Goal: Navigation & Orientation: Understand site structure

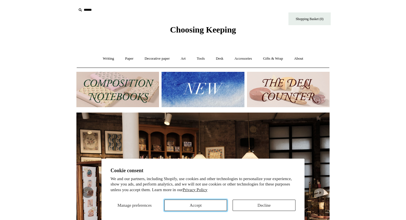
click at [200, 203] on button "Accept" at bounding box center [196, 204] width 63 height 11
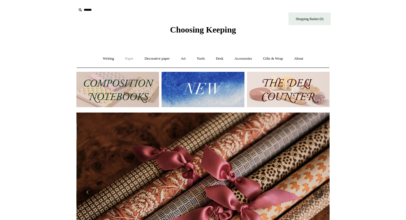
scroll to position [0, 507]
click at [158, 59] on link "Decorative paper +" at bounding box center [157, 58] width 35 height 15
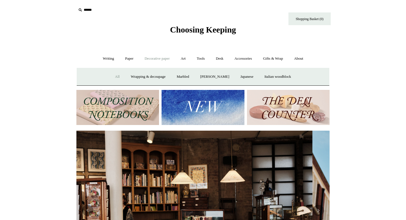
scroll to position [0, 0]
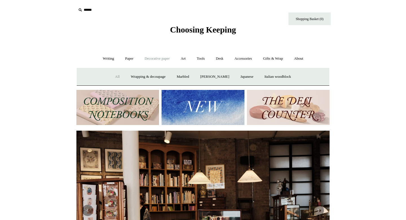
click at [112, 76] on link "All" at bounding box center [117, 76] width 15 height 15
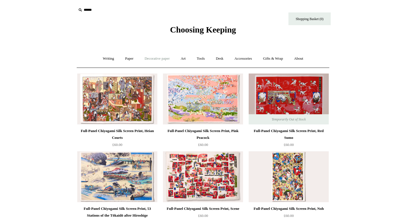
click at [155, 60] on link "Decorative paper +" at bounding box center [157, 58] width 35 height 15
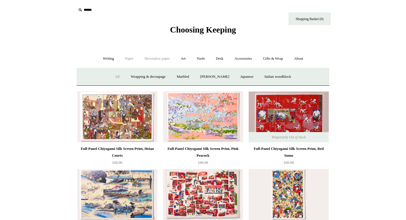
click at [123, 59] on link "Paper +" at bounding box center [129, 58] width 19 height 15
click at [119, 78] on link "Notebooks +" at bounding box center [124, 76] width 26 height 15
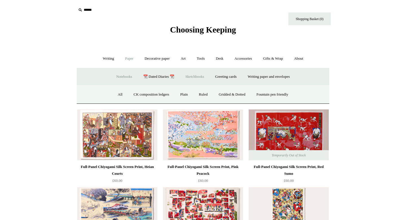
click at [194, 77] on link "Sketchbooks +" at bounding box center [194, 76] width 29 height 15
click at [174, 94] on link "All" at bounding box center [173, 94] width 15 height 15
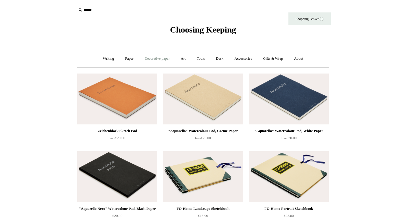
click at [169, 59] on link "Decorative paper +" at bounding box center [157, 58] width 35 height 15
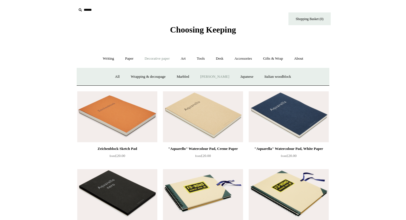
click at [219, 73] on link "[PERSON_NAME]" at bounding box center [214, 76] width 39 height 15
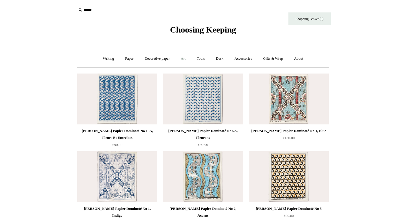
click at [185, 58] on link "Art +" at bounding box center [183, 58] width 15 height 15
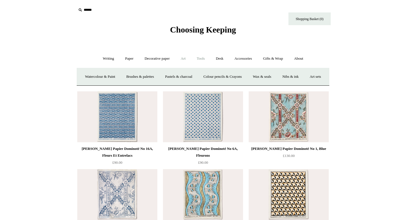
click at [203, 60] on link "Tools +" at bounding box center [201, 58] width 18 height 15
click at [223, 60] on link "Desk +" at bounding box center [220, 58] width 18 height 15
click at [163, 76] on link "Boxes & archiving" at bounding box center [167, 76] width 38 height 15
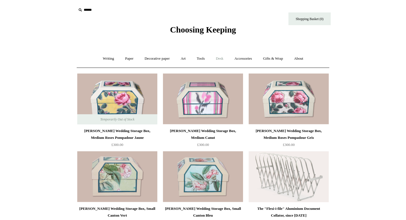
click at [221, 58] on link "Desk +" at bounding box center [220, 58] width 18 height 15
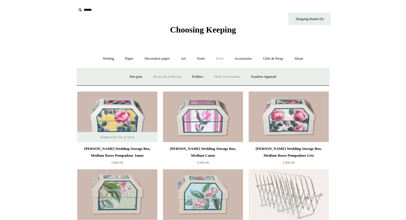
click at [229, 76] on link "Desk Accessories" at bounding box center [227, 76] width 36 height 15
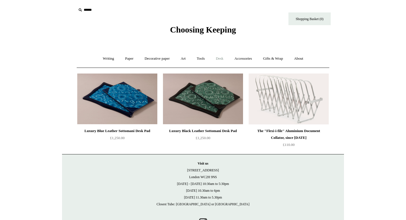
click at [222, 59] on link "Desk +" at bounding box center [220, 58] width 18 height 15
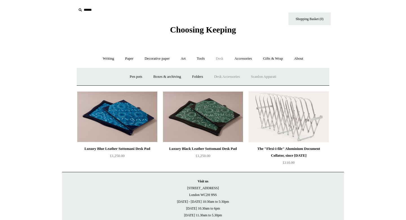
click at [259, 75] on link "Scanlon Apparati" at bounding box center [264, 76] width 36 height 15
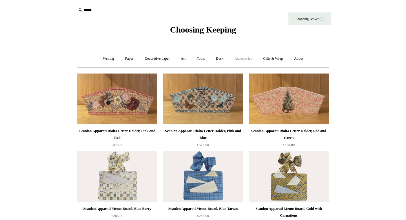
click at [247, 57] on link "Accessories +" at bounding box center [244, 58] width 28 height 15
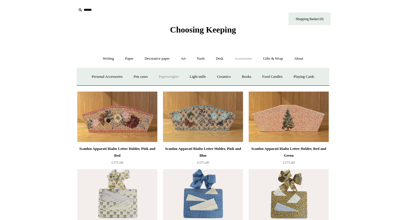
click at [167, 75] on link "Paperweights +" at bounding box center [169, 76] width 30 height 15
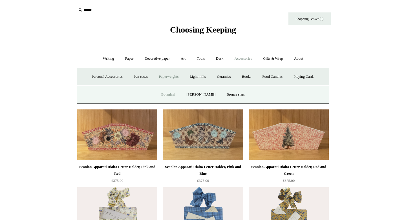
click at [174, 92] on link "Botanical" at bounding box center [168, 94] width 24 height 15
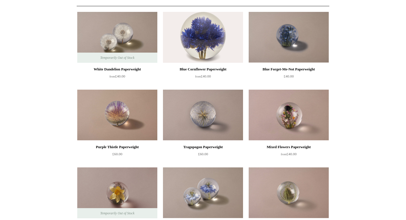
scroll to position [11, 0]
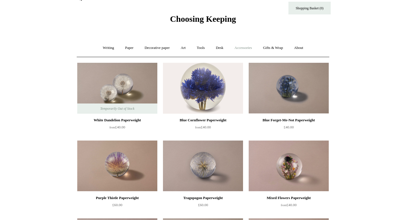
click at [252, 48] on link "Accessories +" at bounding box center [244, 47] width 28 height 15
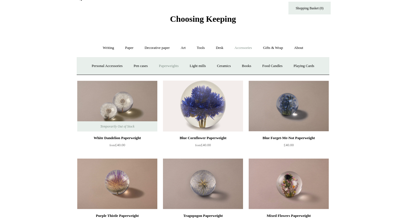
click at [168, 65] on link "Paperweights +" at bounding box center [169, 65] width 30 height 15
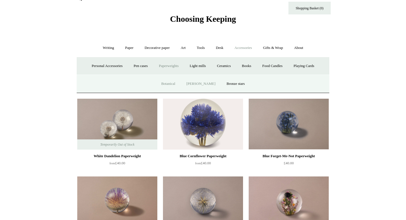
click at [199, 84] on link "[PERSON_NAME]" at bounding box center [200, 83] width 39 height 15
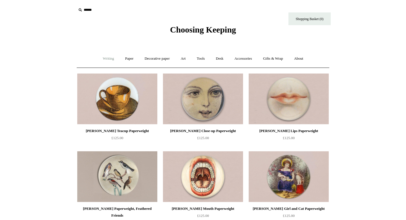
click at [104, 56] on link "Writing +" at bounding box center [108, 58] width 21 height 15
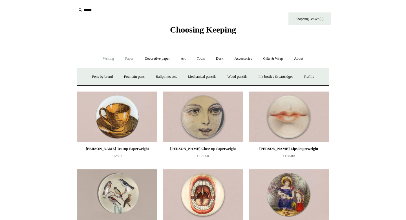
click at [129, 58] on link "Paper +" at bounding box center [129, 58] width 19 height 15
click at [118, 74] on link "Notebooks +" at bounding box center [124, 76] width 26 height 15
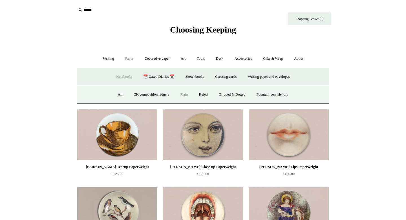
click at [183, 95] on link "Plain" at bounding box center [184, 94] width 18 height 15
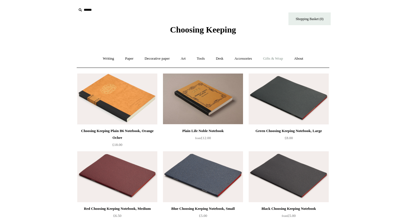
click at [272, 60] on link "Gifts & Wrap +" at bounding box center [273, 58] width 30 height 15
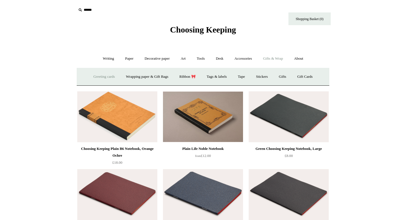
click at [98, 77] on link "Greeting cards +" at bounding box center [104, 76] width 32 height 15
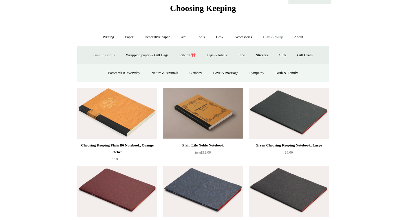
scroll to position [21, 0]
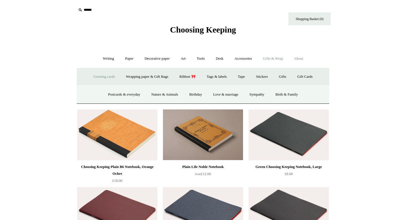
click at [303, 59] on link "About +" at bounding box center [298, 58] width 19 height 15
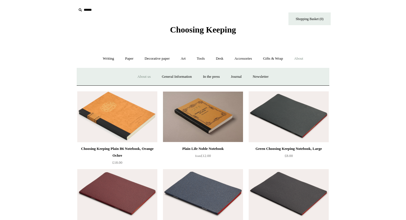
click at [136, 78] on link "About us" at bounding box center [143, 76] width 23 height 15
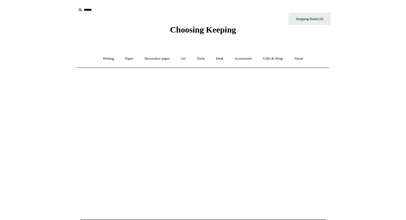
click at [209, 30] on span "Choosing Keeping" at bounding box center [203, 29] width 66 height 9
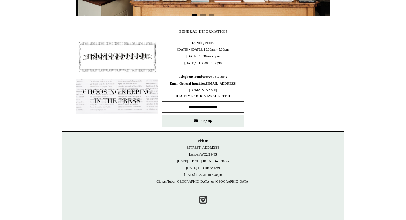
scroll to position [0, 511]
